Goal: Information Seeking & Learning: Learn about a topic

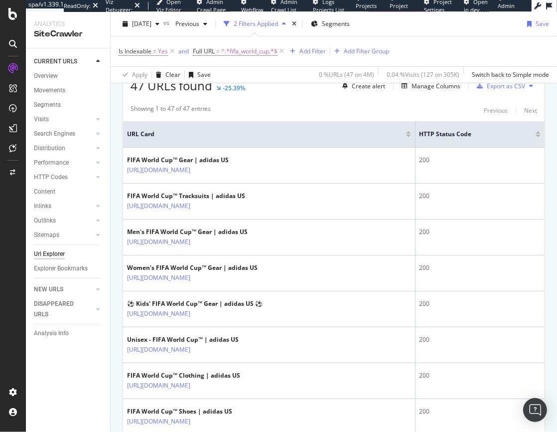
scroll to position [265, 0]
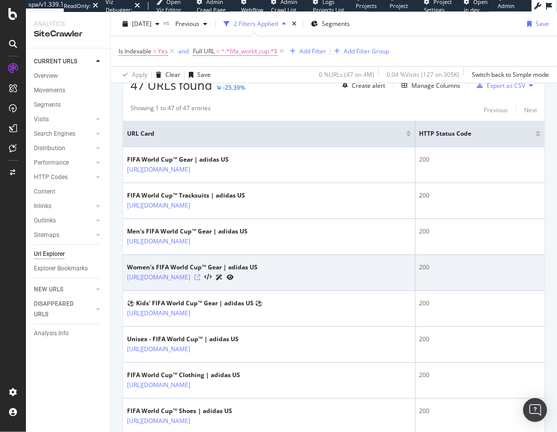
click at [200, 275] on icon at bounding box center [197, 277] width 6 height 6
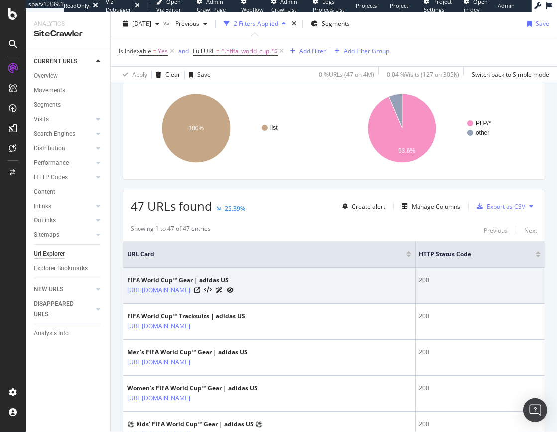
scroll to position [145, 0]
click at [200, 289] on icon at bounding box center [197, 290] width 6 height 6
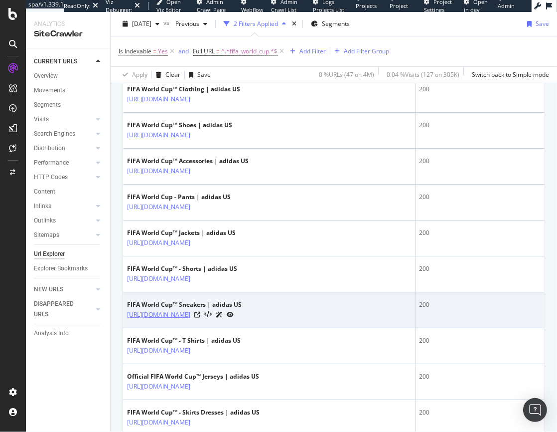
scroll to position [601, 0]
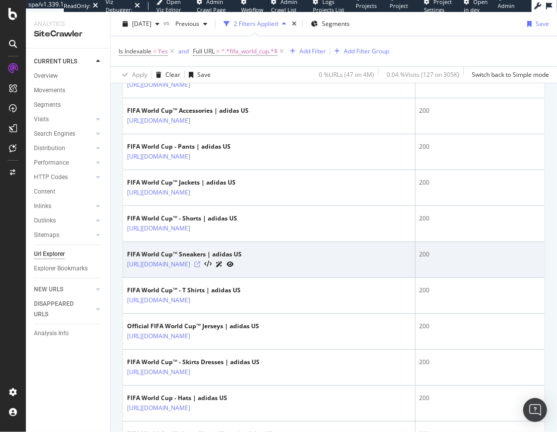
click at [200, 262] on icon at bounding box center [197, 264] width 6 height 6
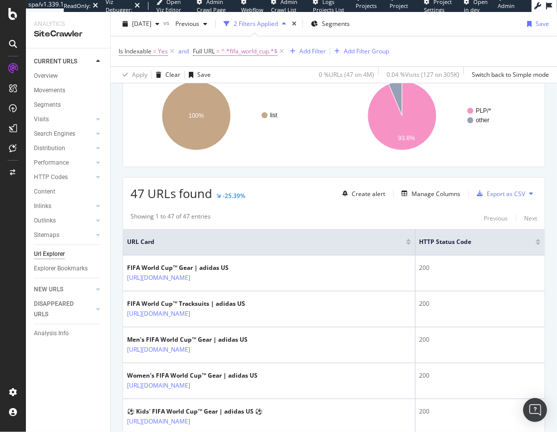
scroll to position [156, 0]
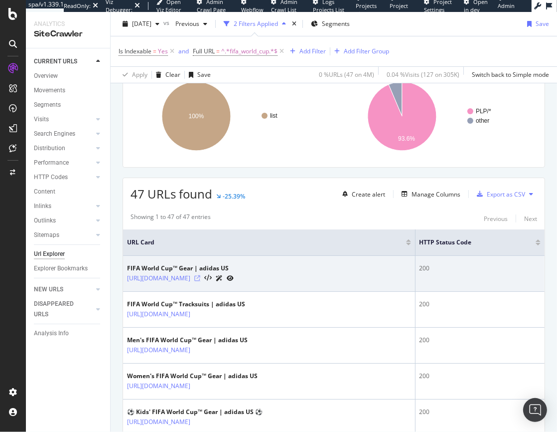
click at [200, 278] on icon at bounding box center [197, 278] width 6 height 6
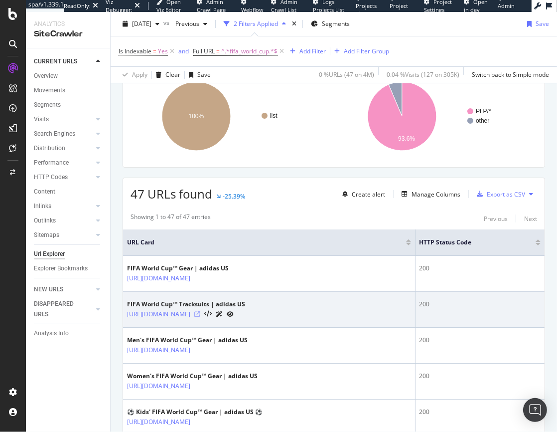
click at [200, 312] on icon at bounding box center [197, 314] width 6 height 6
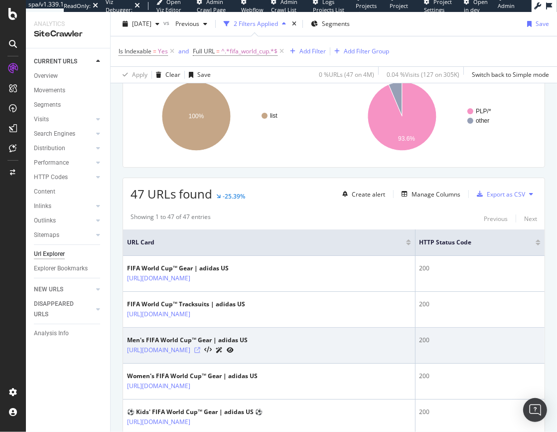
click at [200, 349] on icon at bounding box center [197, 350] width 6 height 6
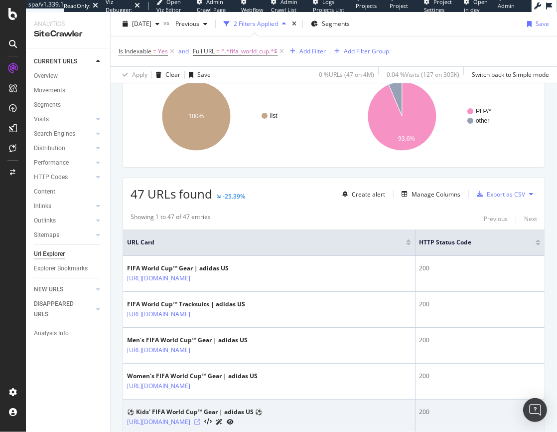
click at [200, 421] on icon at bounding box center [197, 422] width 6 height 6
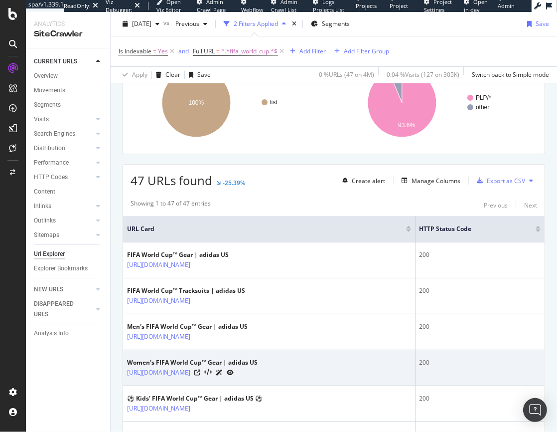
scroll to position [274, 0]
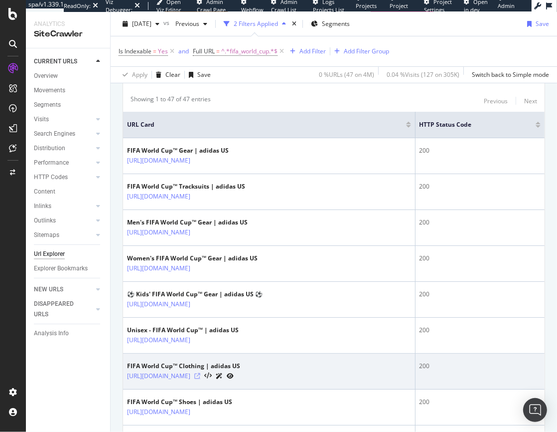
click at [200, 374] on icon at bounding box center [197, 376] width 6 height 6
